Goal: Information Seeking & Learning: Find specific page/section

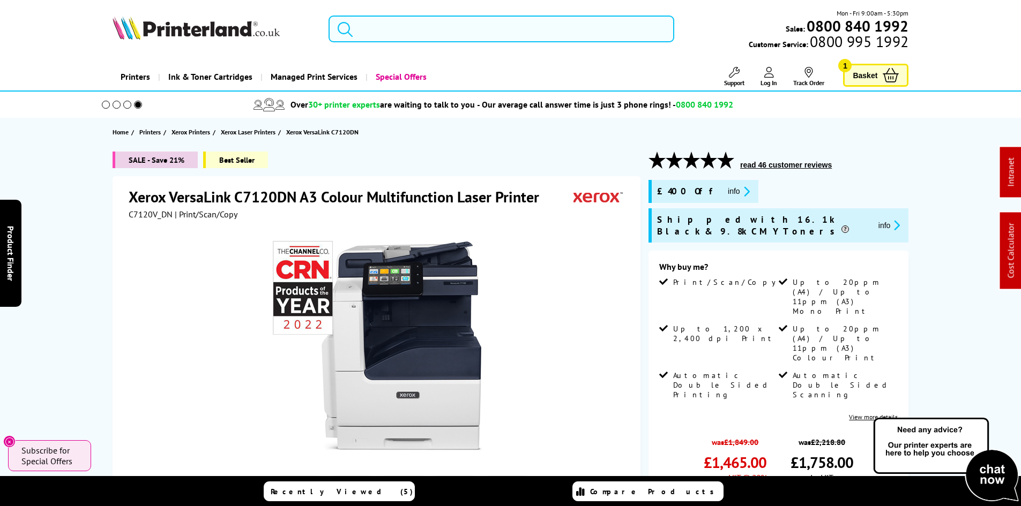
click at [393, 22] on input "search" at bounding box center [501, 29] width 346 height 27
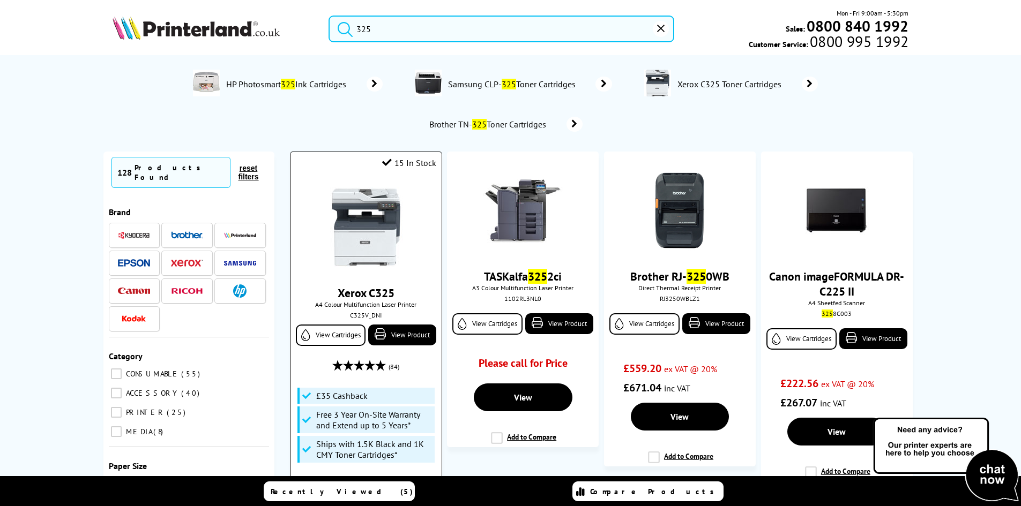
type input "325"
click at [361, 204] on img at bounding box center [366, 227] width 80 height 80
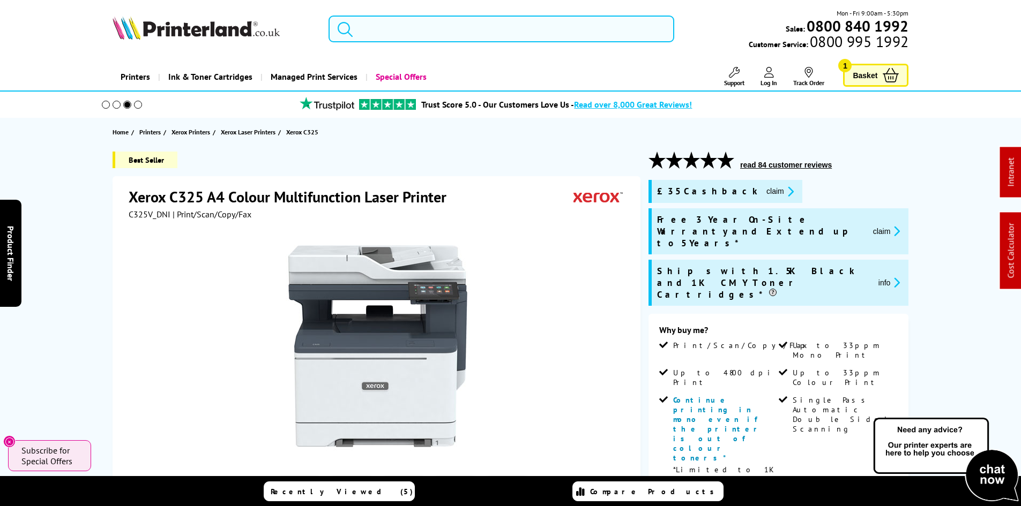
click at [387, 33] on input "search" at bounding box center [501, 29] width 346 height 27
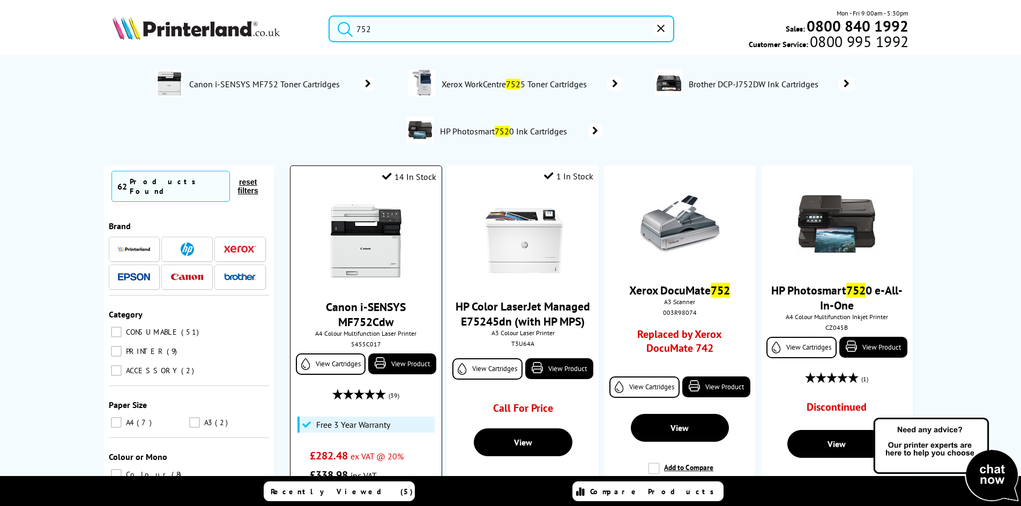
type input "752"
click at [378, 244] on img at bounding box center [366, 241] width 80 height 80
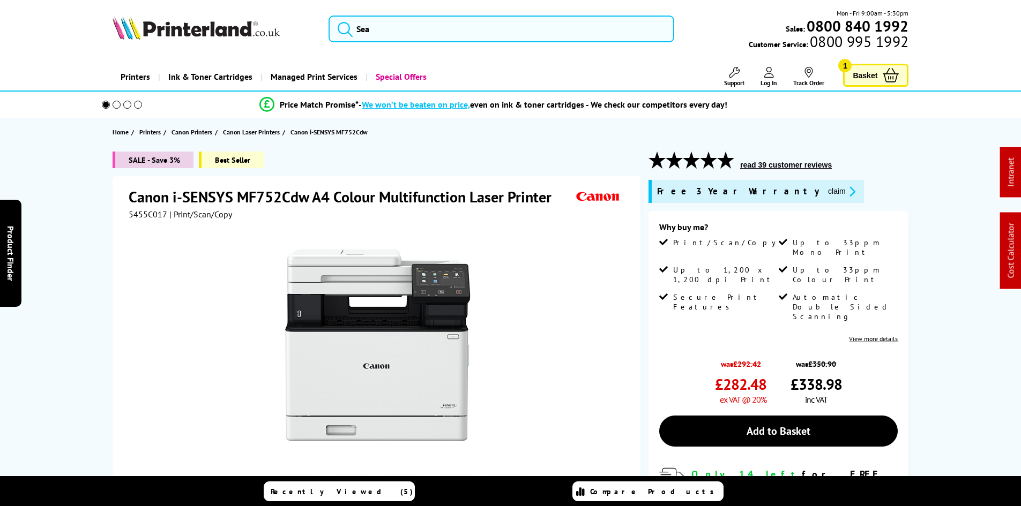
click at [86, 248] on div "SALE - Save 3% Best Seller Canon i-SENSYS MF752Cdw A4 Colour Multifunction Lase…" at bounding box center [510, 412] width 857 height 521
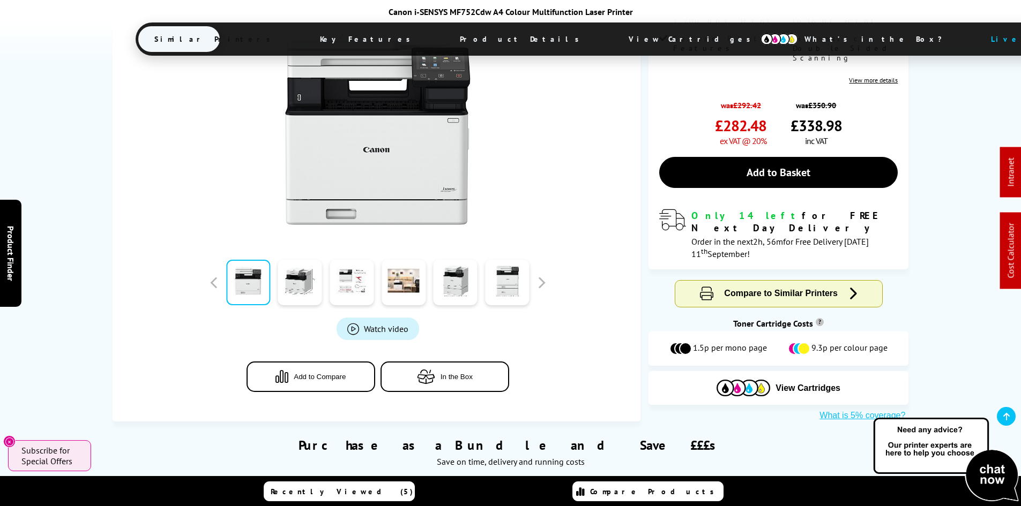
scroll to position [375, 0]
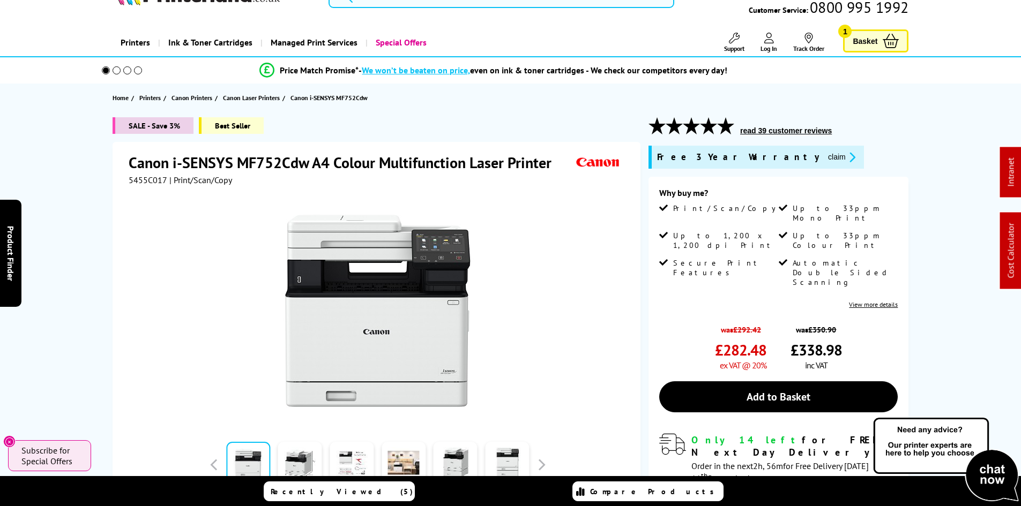
scroll to position [0, 0]
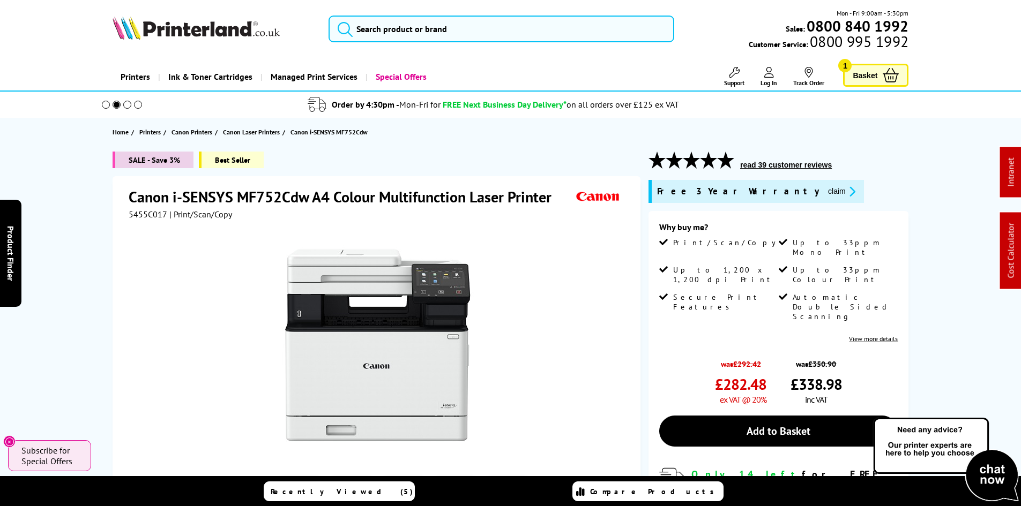
click at [104, 247] on div "SALE - Save 3% Best Seller Canon i-SENSYS MF752Cdw A4 Colour Multifunction Lase…" at bounding box center [510, 416] width 857 height 529
click at [92, 243] on div "SALE - Save 3% Best Seller Canon i-SENSYS MF752Cdw A4 Colour Multifunction Lase…" at bounding box center [510, 416] width 857 height 529
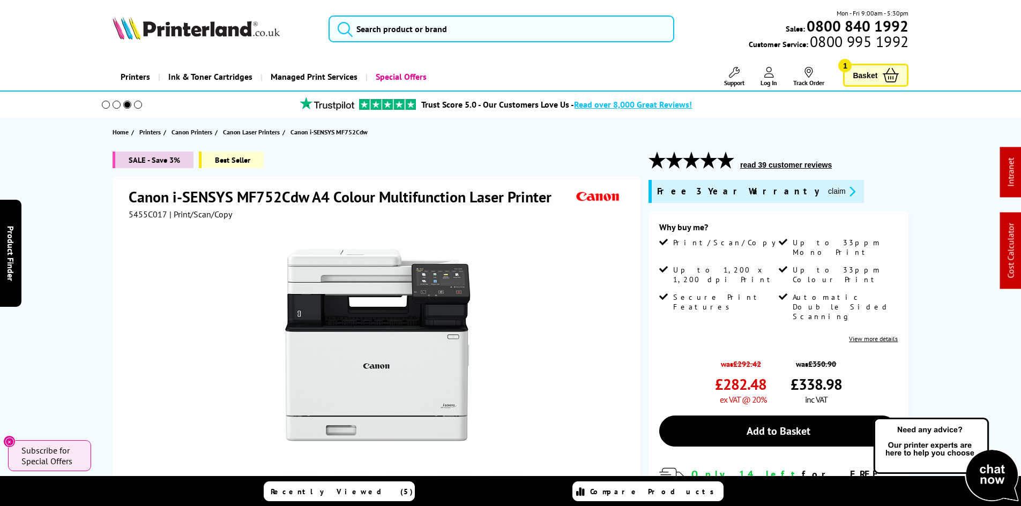
click at [92, 243] on div "SALE - Save 3% Best Seller Canon i-SENSYS MF752Cdw A4 Colour Multifunction Lase…" at bounding box center [510, 416] width 857 height 529
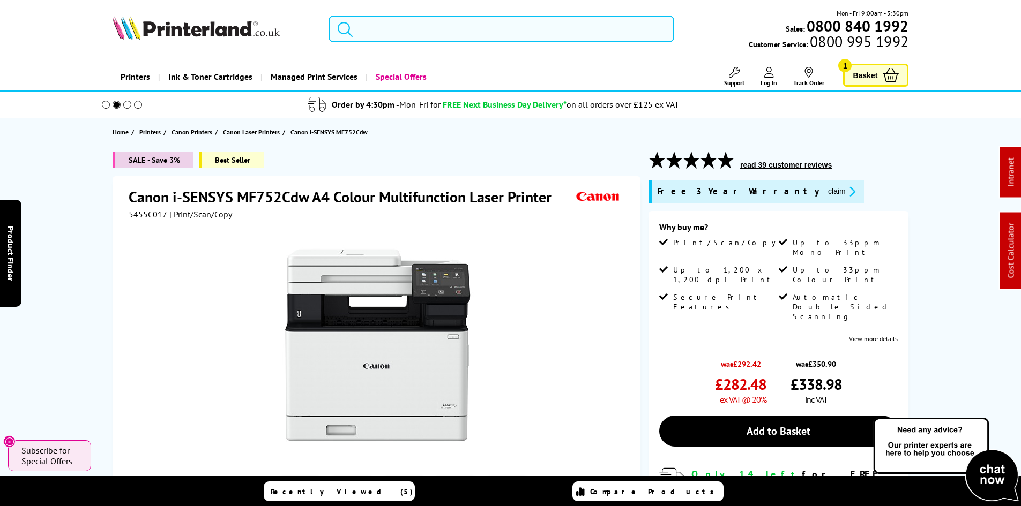
click at [422, 29] on input "search" at bounding box center [501, 29] width 346 height 27
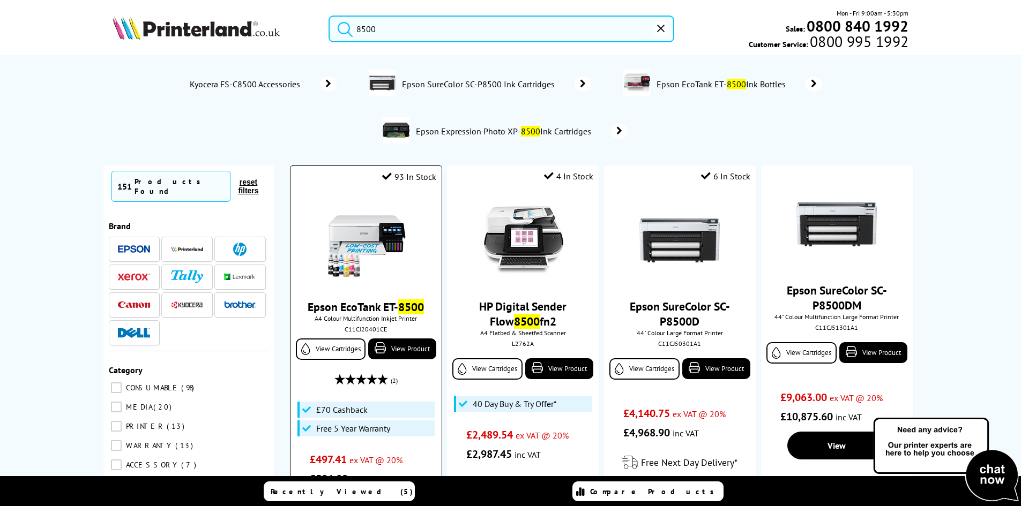
type input "8500"
click at [361, 245] on img at bounding box center [366, 241] width 80 height 80
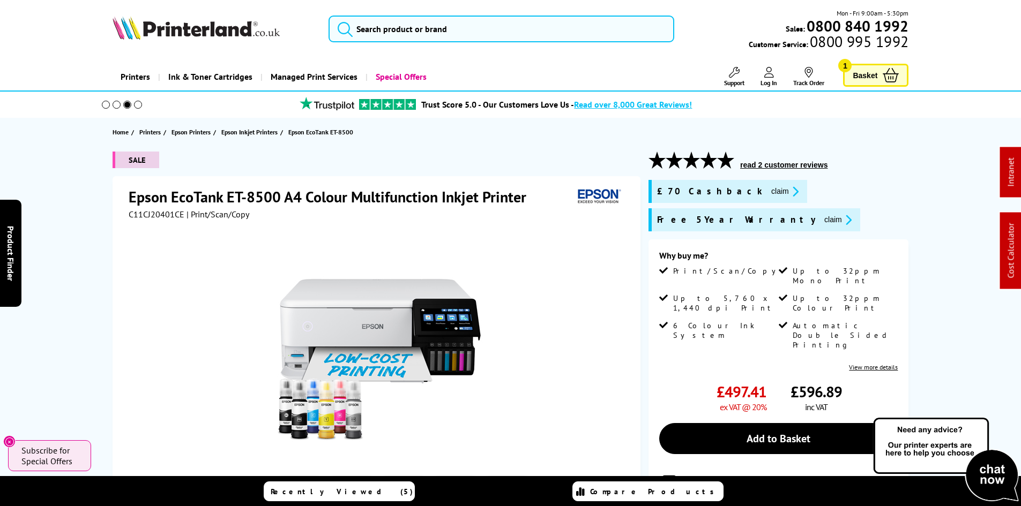
click at [99, 234] on div "SALE Epson EcoTank ET-8500 A4 Colour Multifunction Inkjet Printer C11CJ20401CE …" at bounding box center [510, 401] width 857 height 498
click at [87, 229] on div "SALE Epson EcoTank ET-8500 A4 Colour Multifunction Inkjet Printer C11CJ20401CE …" at bounding box center [510, 401] width 857 height 498
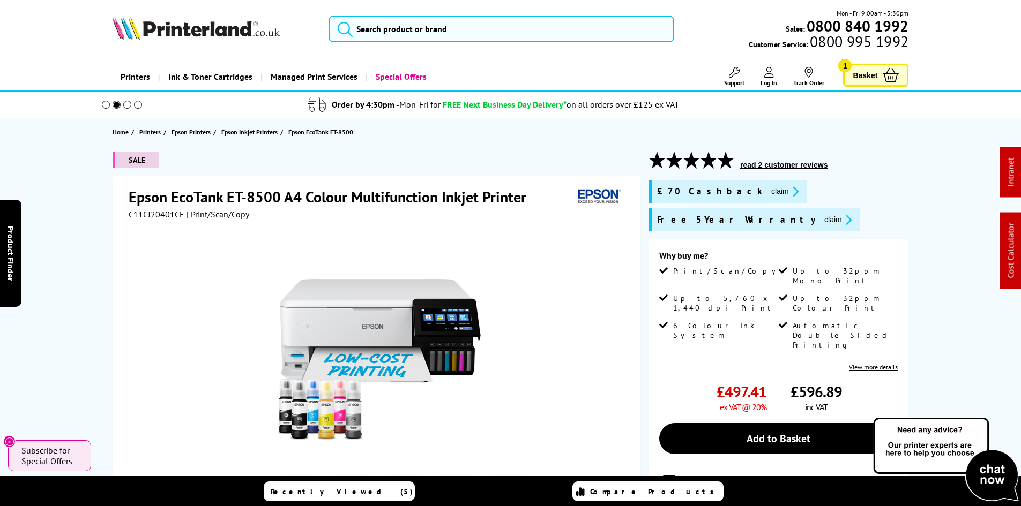
click at [83, 213] on div "SALE Epson EcoTank ET-8500 A4 Colour Multifunction Inkjet Printer C11CJ20401CE …" at bounding box center [510, 401] width 857 height 498
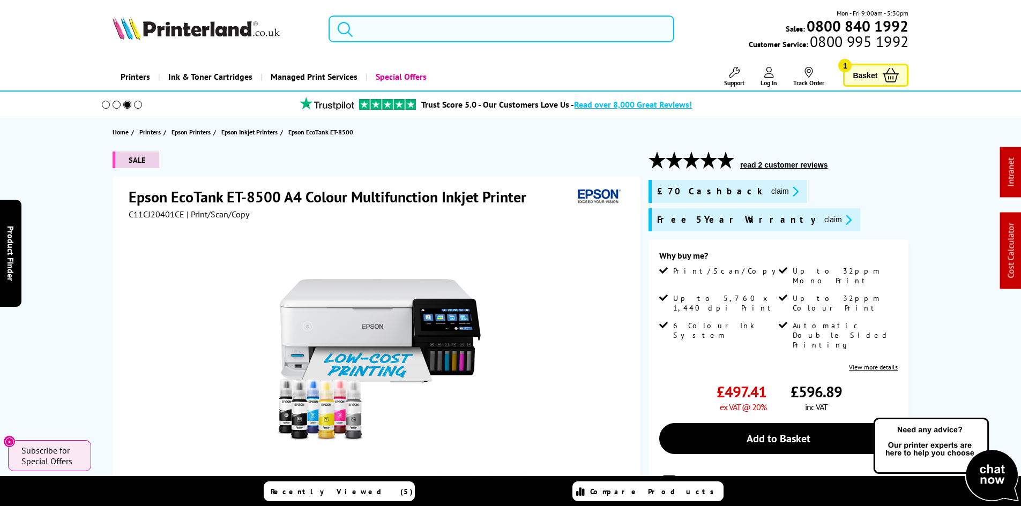
click at [437, 36] on input "search" at bounding box center [501, 29] width 346 height 27
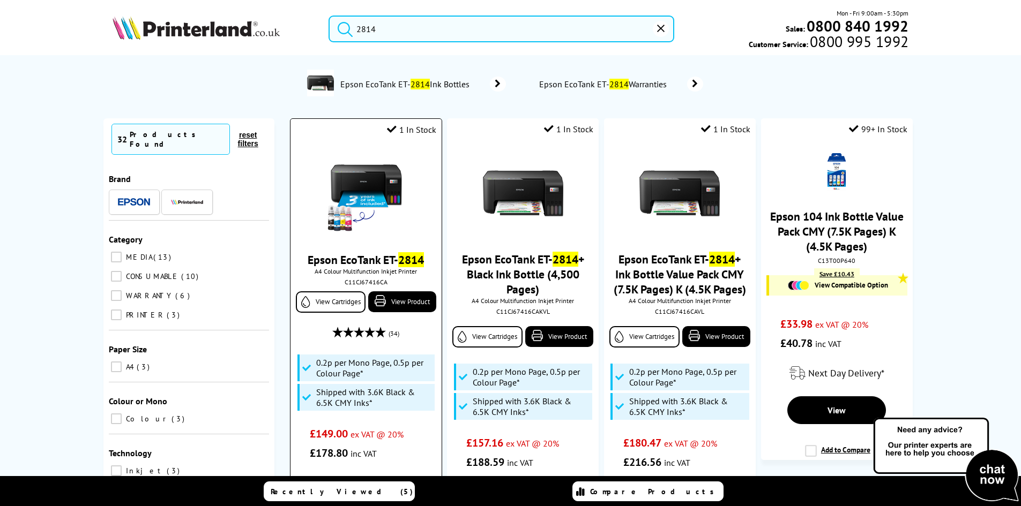
type input "2814"
click at [368, 187] on img at bounding box center [366, 194] width 80 height 80
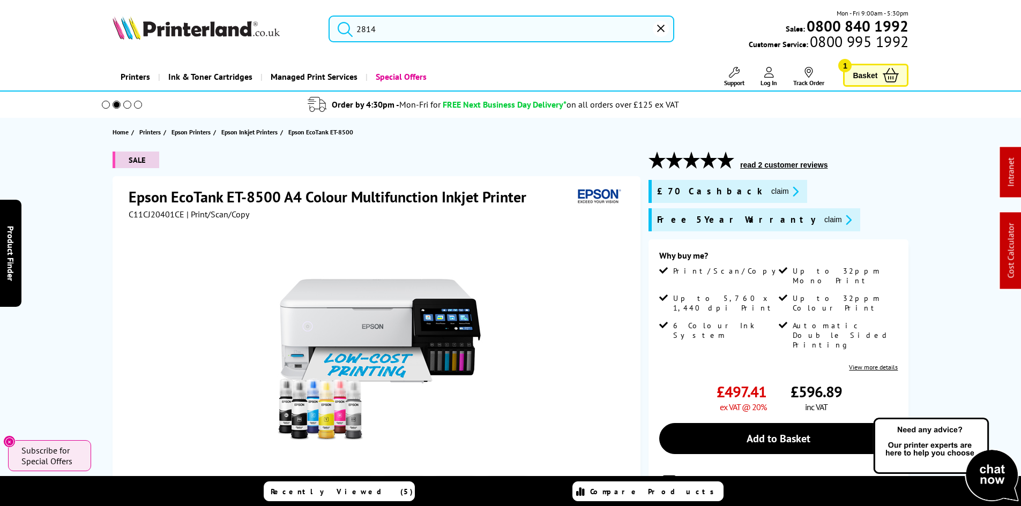
click at [87, 228] on div "SALE Epson EcoTank ET-8500 A4 Colour Multifunction Inkjet Printer C11CJ20401CE …" at bounding box center [510, 401] width 857 height 498
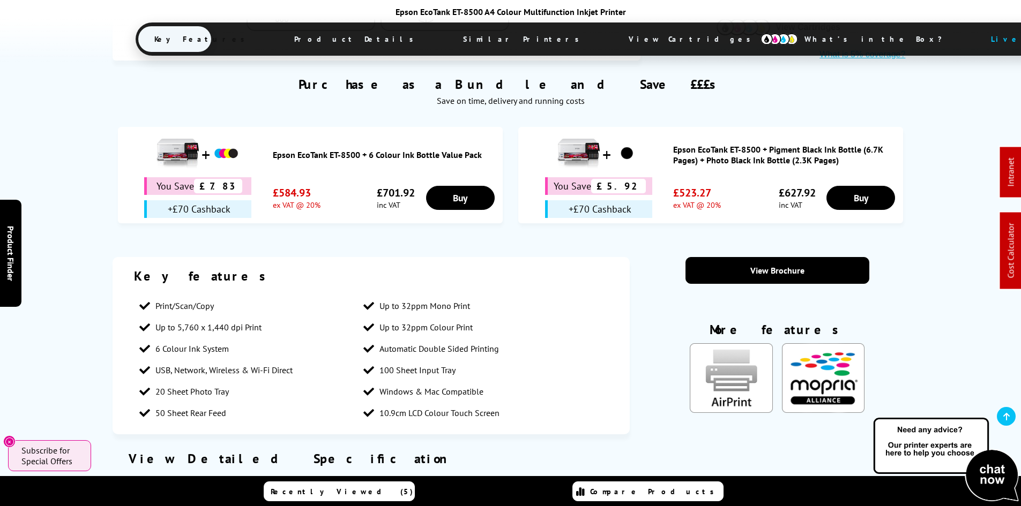
click at [613, 33] on span "View Cartridges" at bounding box center [695, 39] width 164 height 28
